Goal: Browse casually: Explore the website without a specific task or goal

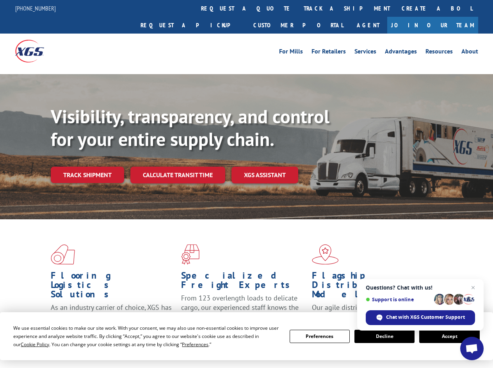
click at [247, 184] on div "Visibility, transparency, and control for your entire supply chain. Track shipm…" at bounding box center [272, 159] width 443 height 109
click at [27, 345] on span "Cookie Policy" at bounding box center [35, 344] width 29 height 7
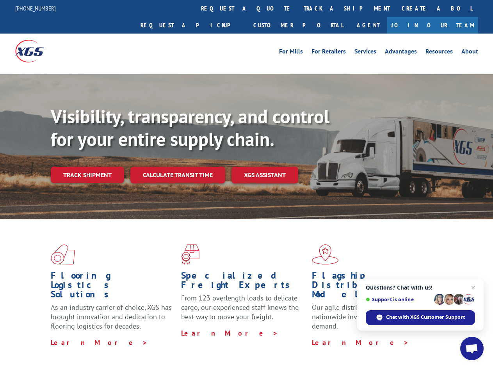
click at [188, 345] on div "Flooring Logistics Solutions As an industry carrier of choice, XGS has brought …" at bounding box center [246, 298] width 493 height 157
click at [320, 337] on div "Flooring Logistics Solutions As an industry carrier of choice, XGS has brought …" at bounding box center [246, 296] width 493 height 153
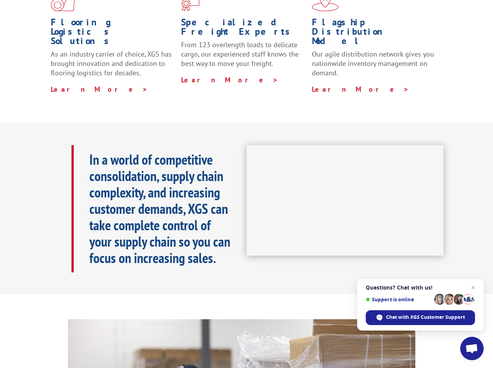
click at [247, 184] on iframe at bounding box center [345, 200] width 197 height 111
click at [223, 18] on h1 "Specialized Freight Experts" at bounding box center [243, 29] width 125 height 23
click at [273, 18] on h1 "Specialized Freight Experts" at bounding box center [243, 29] width 125 height 23
click at [322, 18] on h1 "Flagship Distribution Model" at bounding box center [374, 34] width 125 height 32
